Goal: Transaction & Acquisition: Download file/media

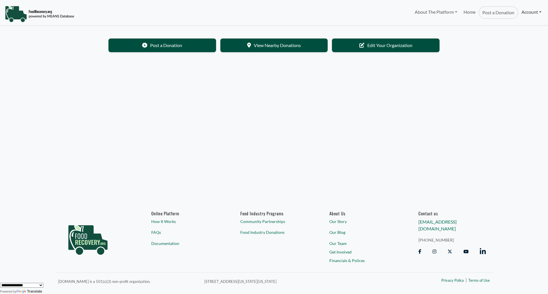
click at [531, 12] on link "Account" at bounding box center [531, 11] width 26 height 11
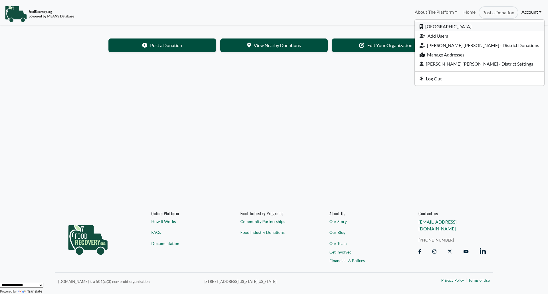
click at [469, 26] on link "[GEOGRAPHIC_DATA]" at bounding box center [480, 26] width 130 height 9
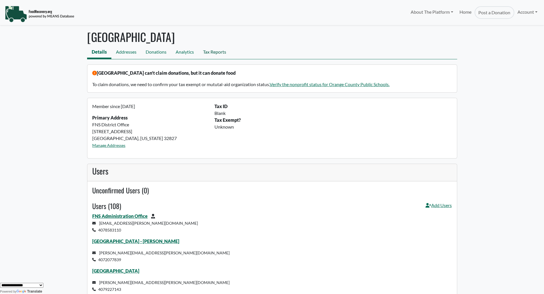
click at [221, 52] on link "Tax Reports" at bounding box center [214, 52] width 32 height 13
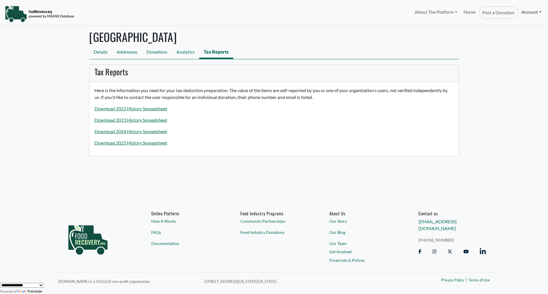
click at [520, 15] on link "Account" at bounding box center [531, 11] width 26 height 11
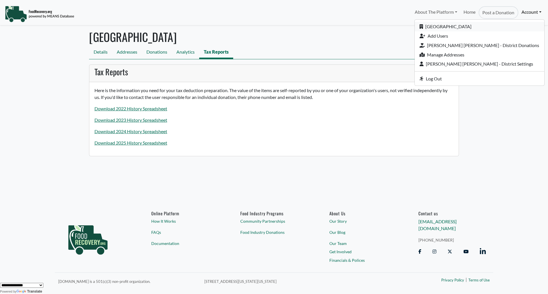
click at [492, 28] on link "[GEOGRAPHIC_DATA]" at bounding box center [480, 26] width 130 height 9
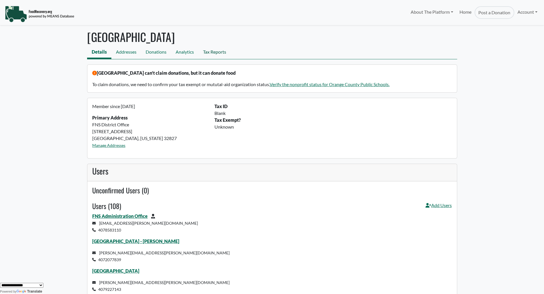
click at [221, 53] on link "Tax Reports" at bounding box center [214, 52] width 32 height 13
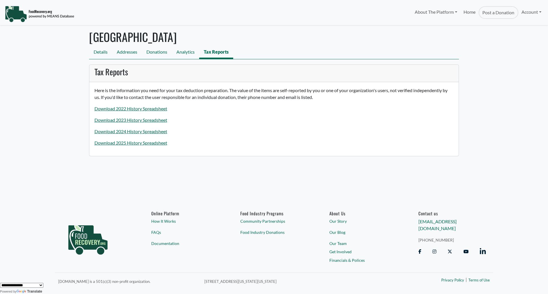
click at [127, 146] on p "Download 2025 History Spreadsheet" at bounding box center [273, 143] width 359 height 7
drag, startPoint x: 127, startPoint y: 145, endPoint x: 127, endPoint y: 139, distance: 6.3
click at [127, 144] on link "Download 2025 History Spreadsheet" at bounding box center [130, 142] width 73 height 5
click at [120, 143] on link "Download 2025 History Spreadsheet" at bounding box center [130, 142] width 73 height 5
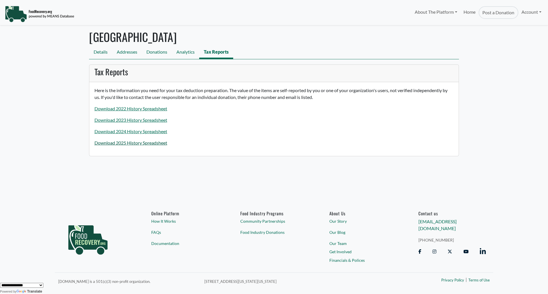
click at [120, 143] on link "Download 2025 History Spreadsheet" at bounding box center [130, 142] width 73 height 5
click at [152, 144] on link "Download 2025 History Spreadsheet" at bounding box center [130, 142] width 73 height 5
